Goal: Obtain resource: Download file/media

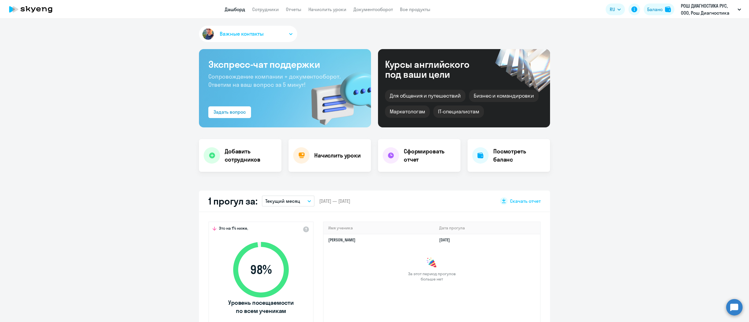
select select "30"
click at [298, 10] on link "Отчеты" at bounding box center [294, 9] width 16 height 6
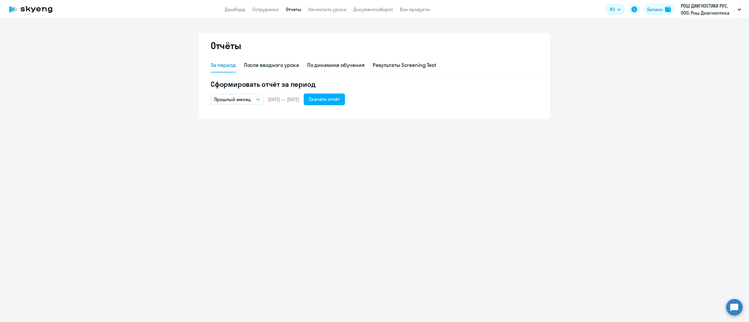
click at [246, 99] on p "Прошлый месяц" at bounding box center [232, 99] width 37 height 7
click at [236, 219] on li "Собственный период..." at bounding box center [242, 218] width 62 height 15
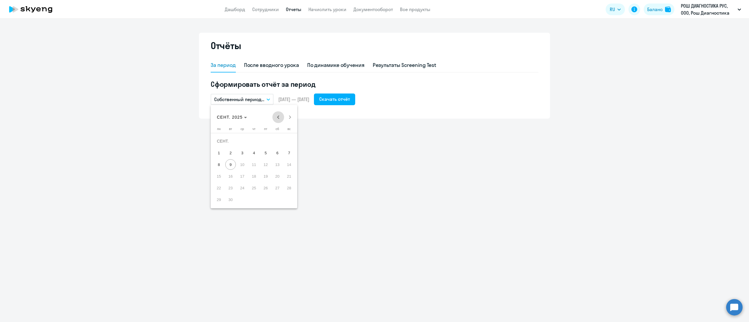
click at [281, 116] on span "Previous month" at bounding box center [278, 117] width 12 height 12
click at [279, 118] on span "Previous month" at bounding box center [278, 117] width 12 height 12
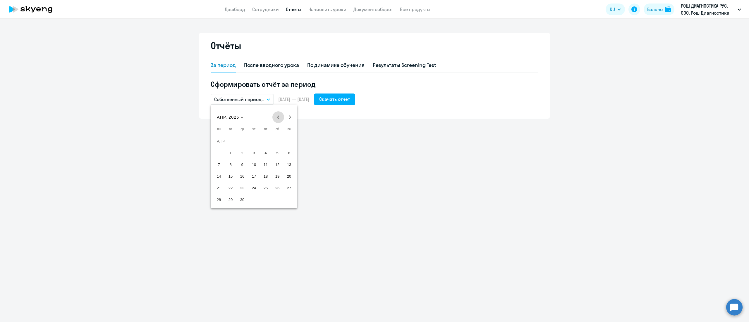
click at [279, 118] on span "Previous month" at bounding box center [278, 117] width 12 height 12
click at [279, 118] on div "[DATE] [DATE]" at bounding box center [254, 117] width 84 height 12
click at [292, 122] on span "Next month" at bounding box center [290, 117] width 12 height 12
click at [229, 200] on span "29" at bounding box center [230, 200] width 11 height 11
click at [291, 117] on span "Next month" at bounding box center [290, 117] width 12 height 12
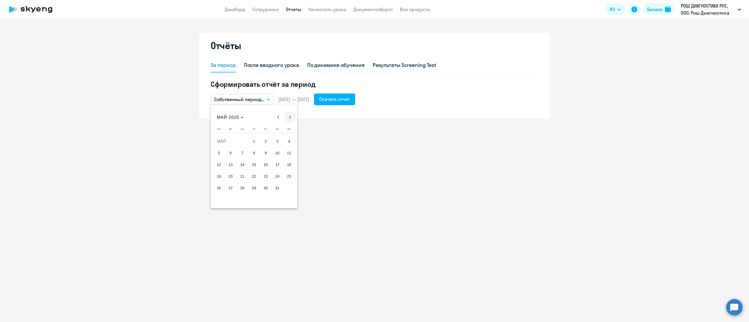
click at [291, 117] on span "Next month" at bounding box center [290, 117] width 12 height 12
click at [222, 189] on span "25" at bounding box center [219, 188] width 11 height 11
click at [350, 102] on div "Скачать отчёт" at bounding box center [334, 99] width 31 height 7
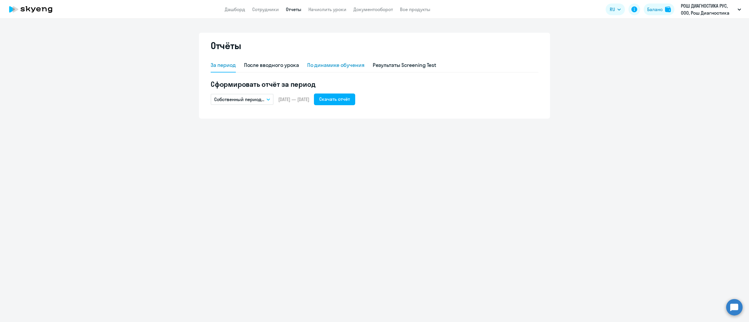
click at [321, 68] on div "По динамике обучения" at bounding box center [335, 65] width 57 height 8
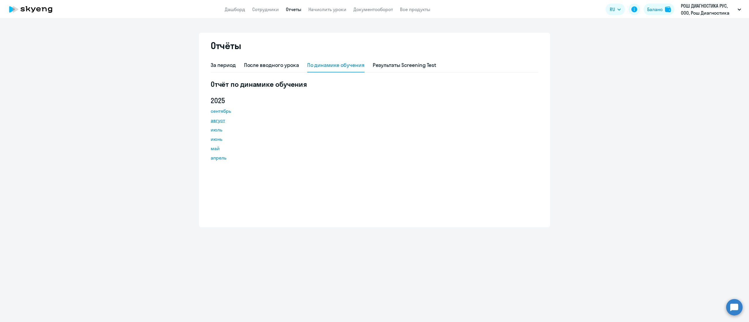
click at [221, 119] on link "август" at bounding box center [237, 120] width 53 height 7
